Goal: Navigation & Orientation: Find specific page/section

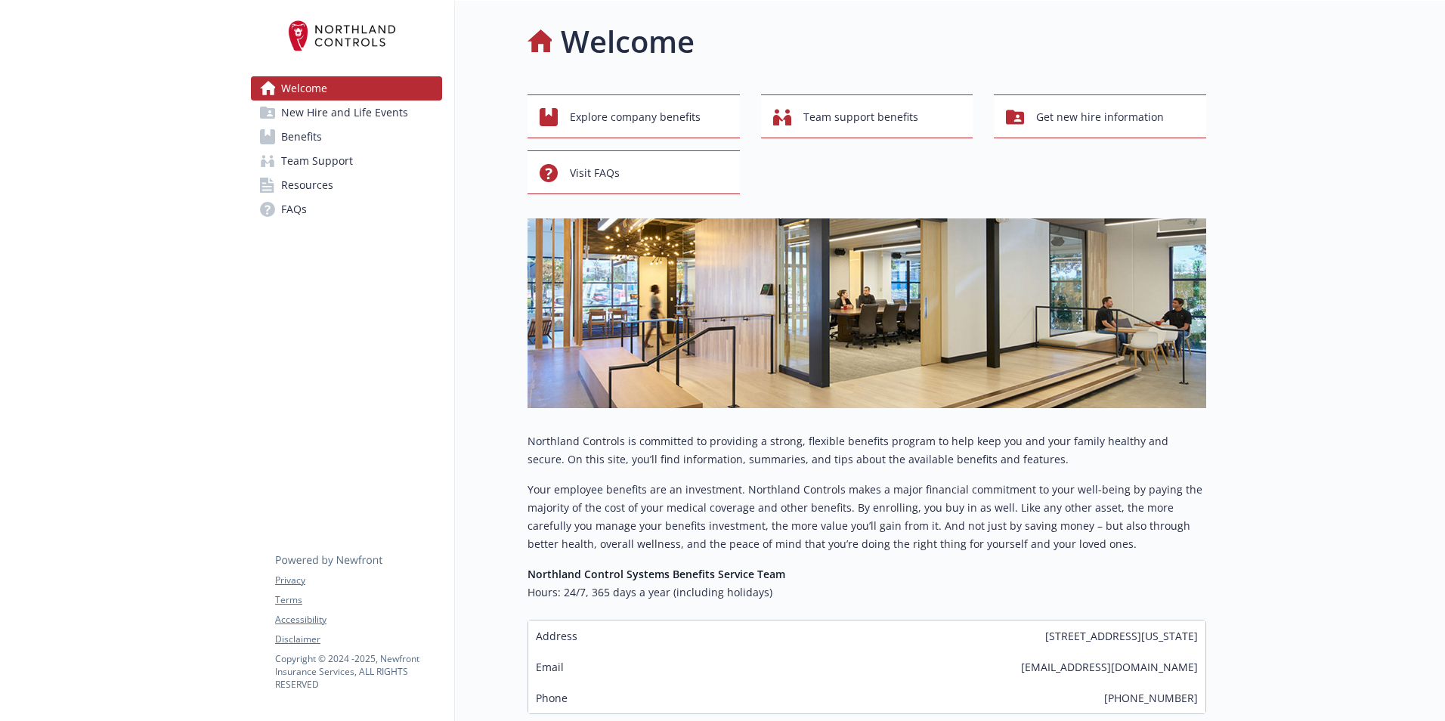
click at [358, 125] on link "Benefits" at bounding box center [346, 137] width 191 height 24
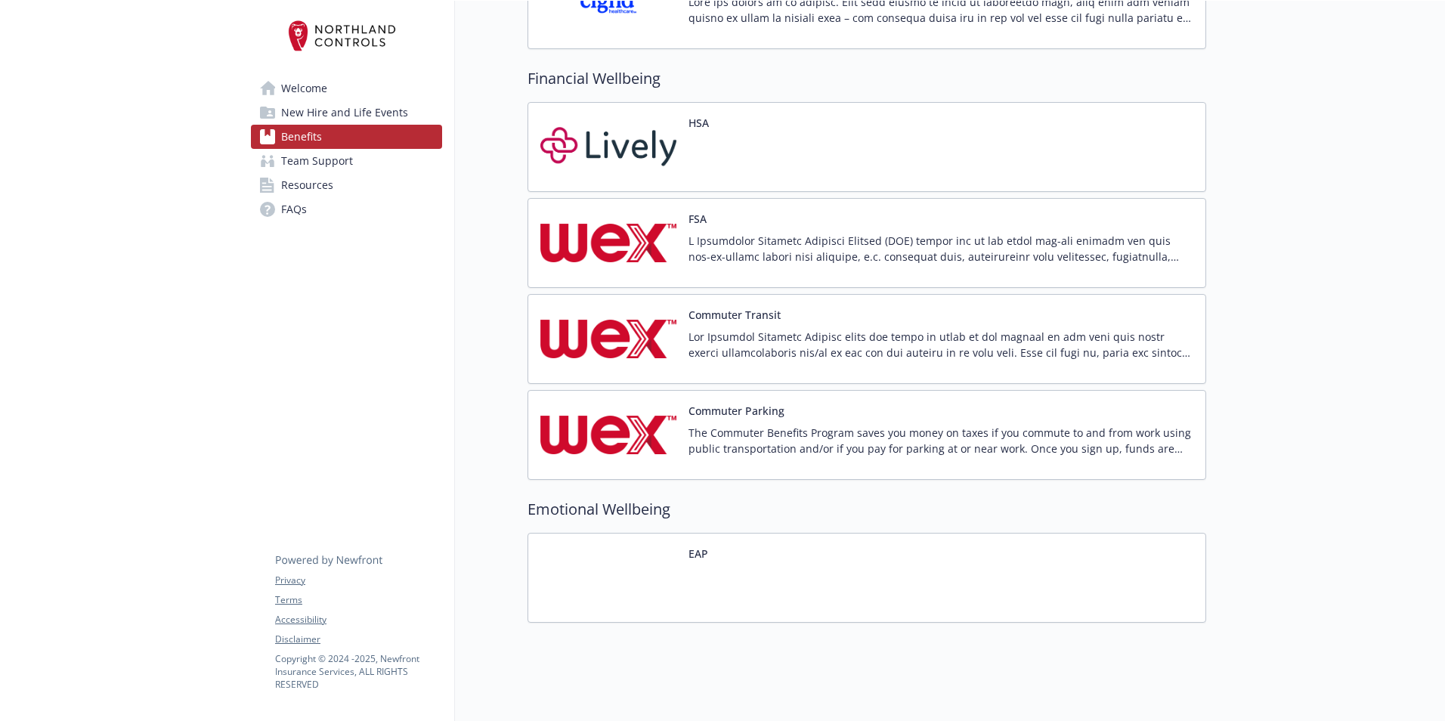
scroll to position [1951, 0]
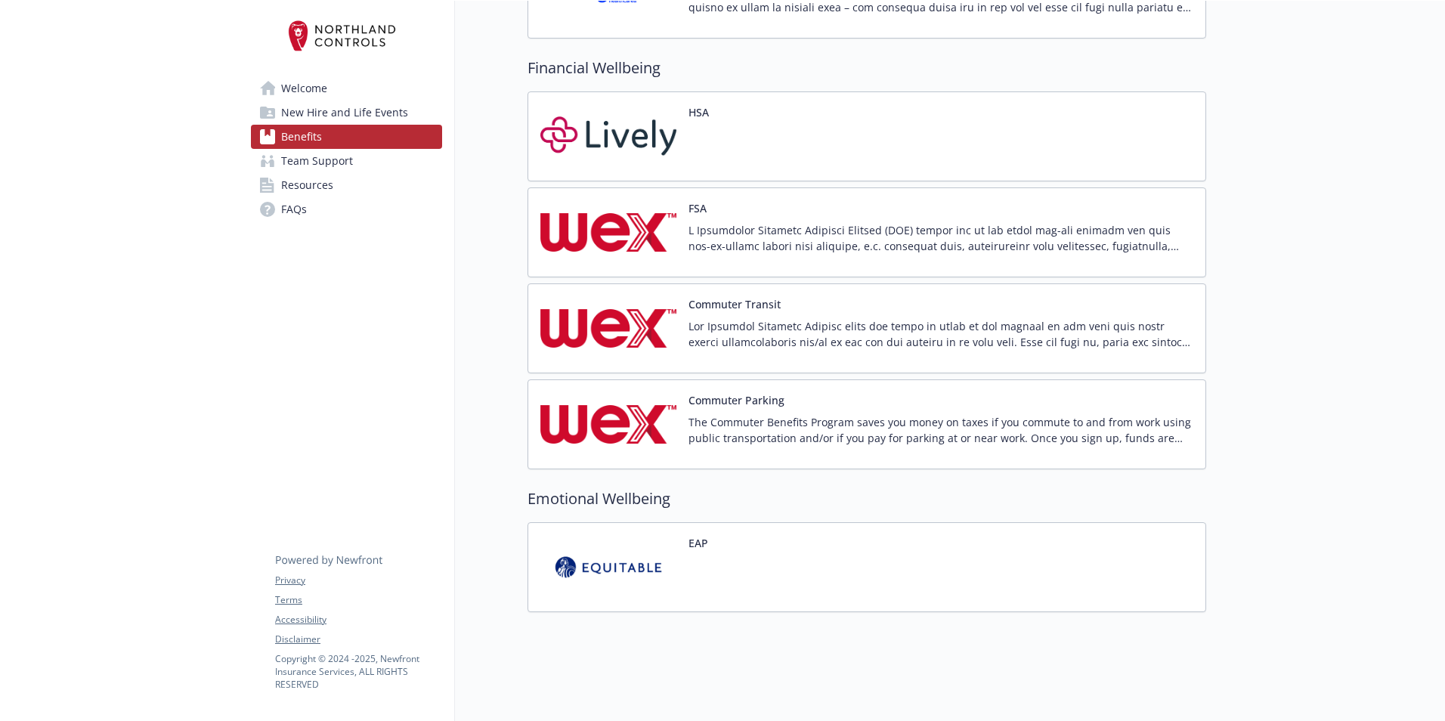
click at [363, 166] on link "Team Support" at bounding box center [346, 161] width 191 height 24
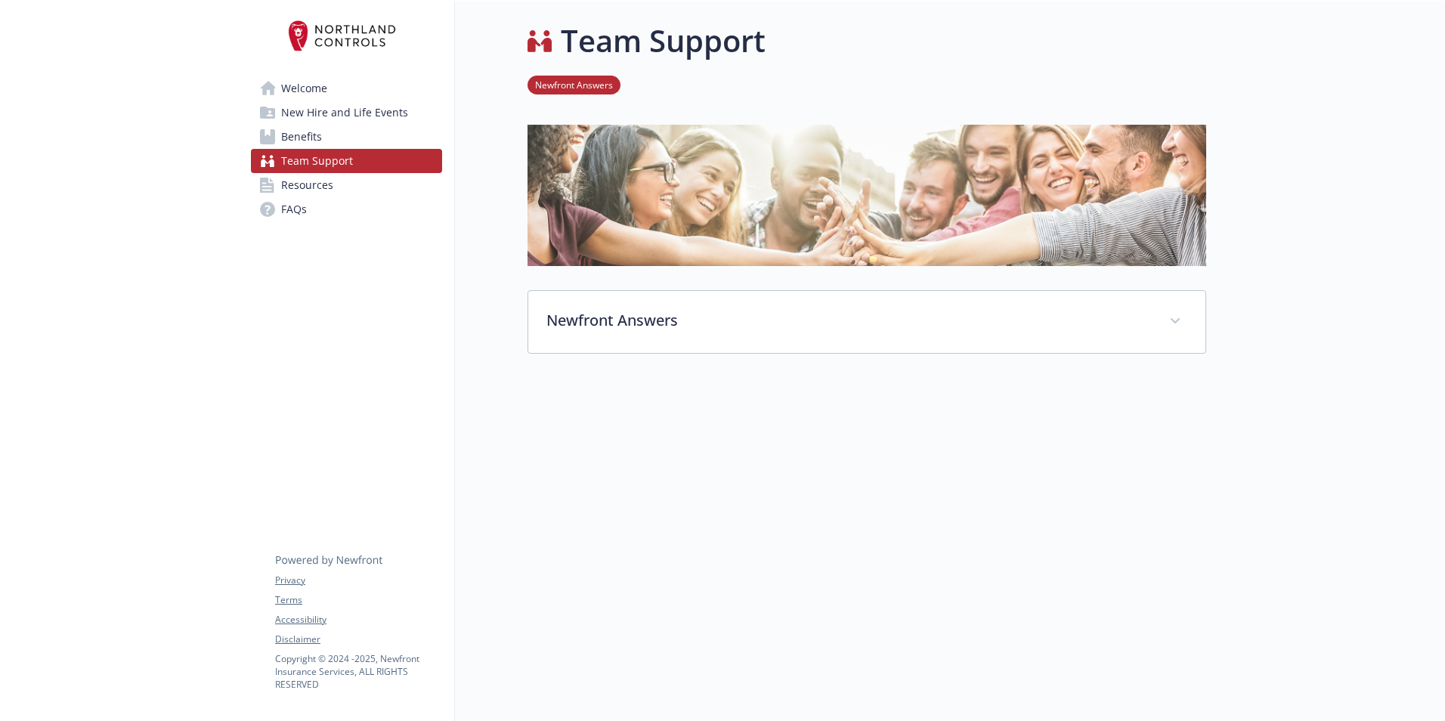
click at [360, 181] on link "Resources" at bounding box center [346, 185] width 191 height 24
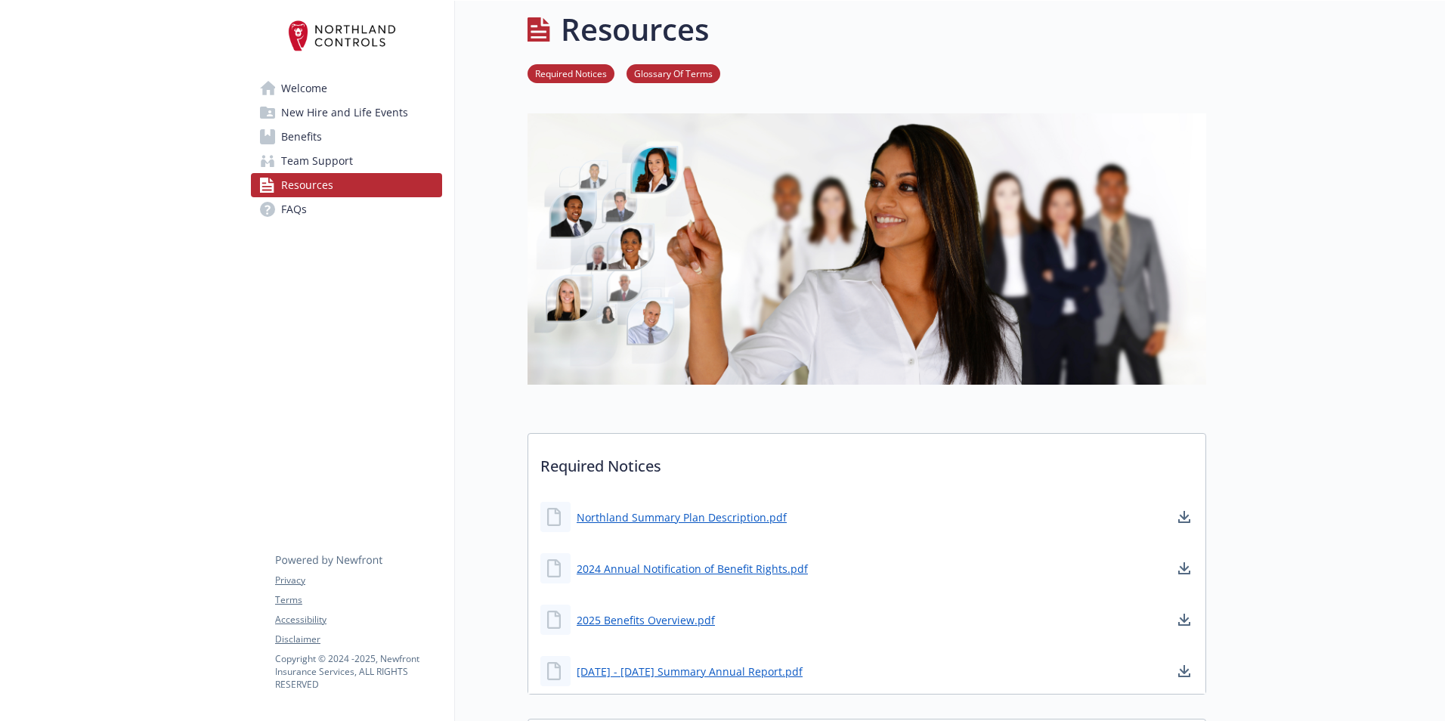
click at [358, 199] on link "FAQs" at bounding box center [346, 209] width 191 height 24
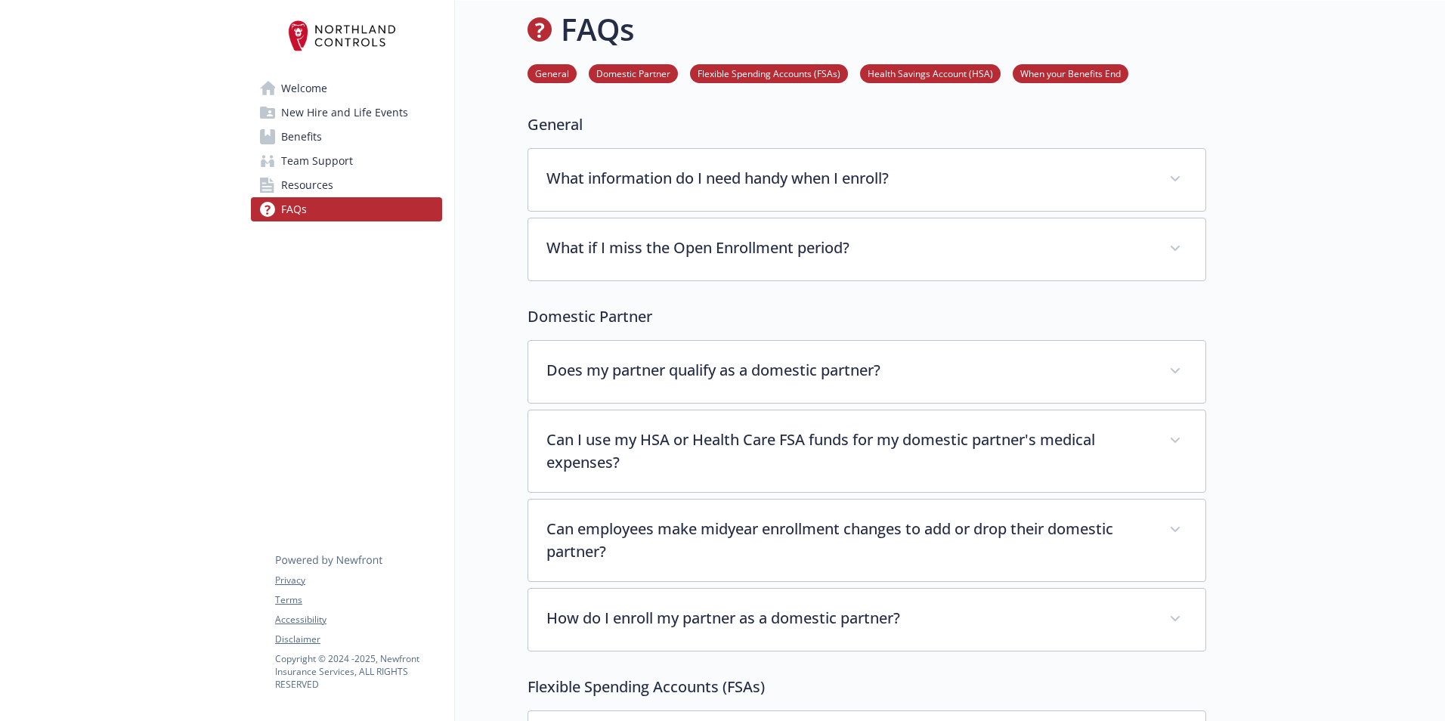
click at [368, 190] on link "Resources" at bounding box center [346, 185] width 191 height 24
